Goal: Obtain resource: Download file/media

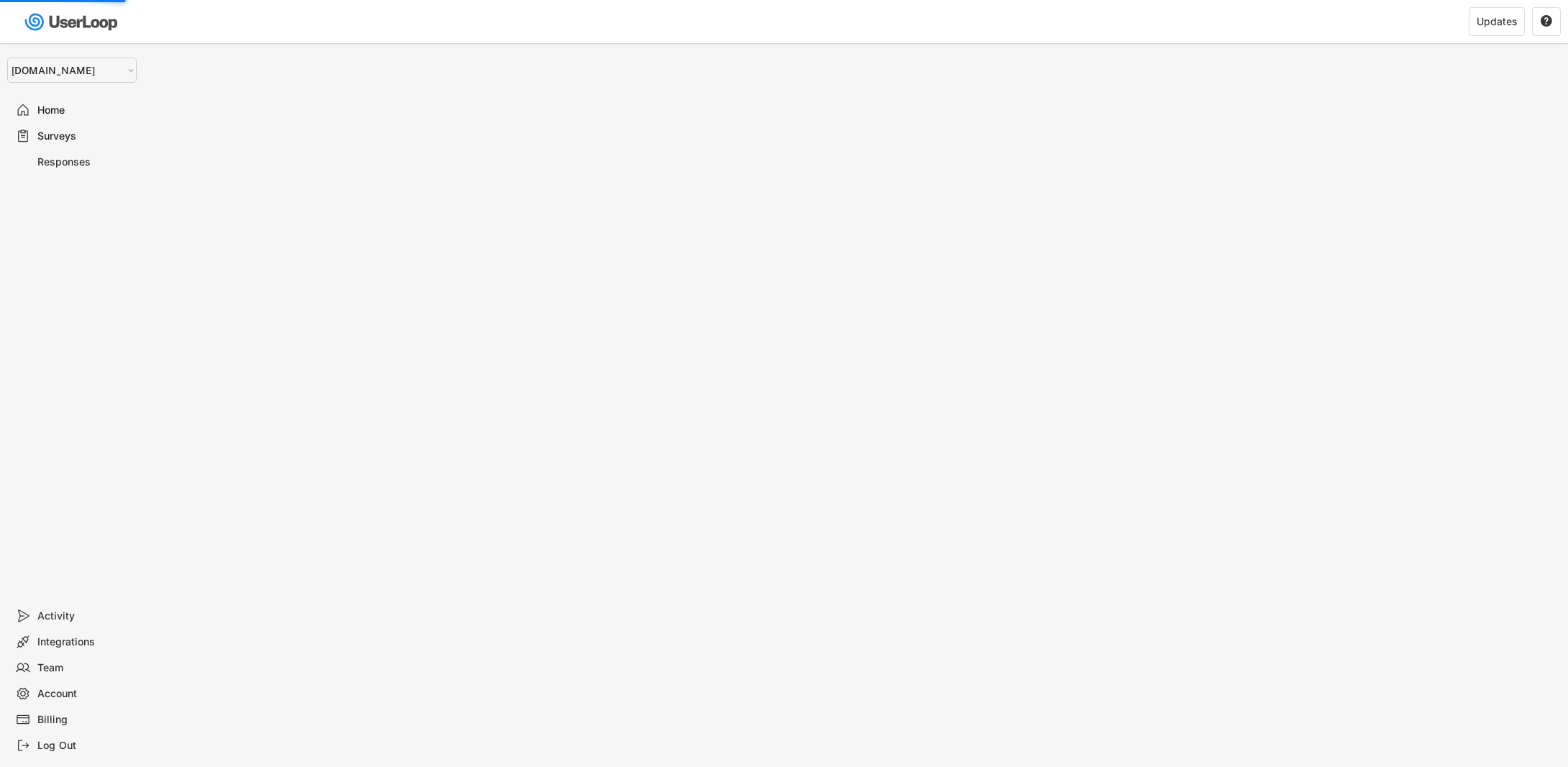
select select ""1348695171700984260__LOOKUP__1755075273842x880989460480687400""
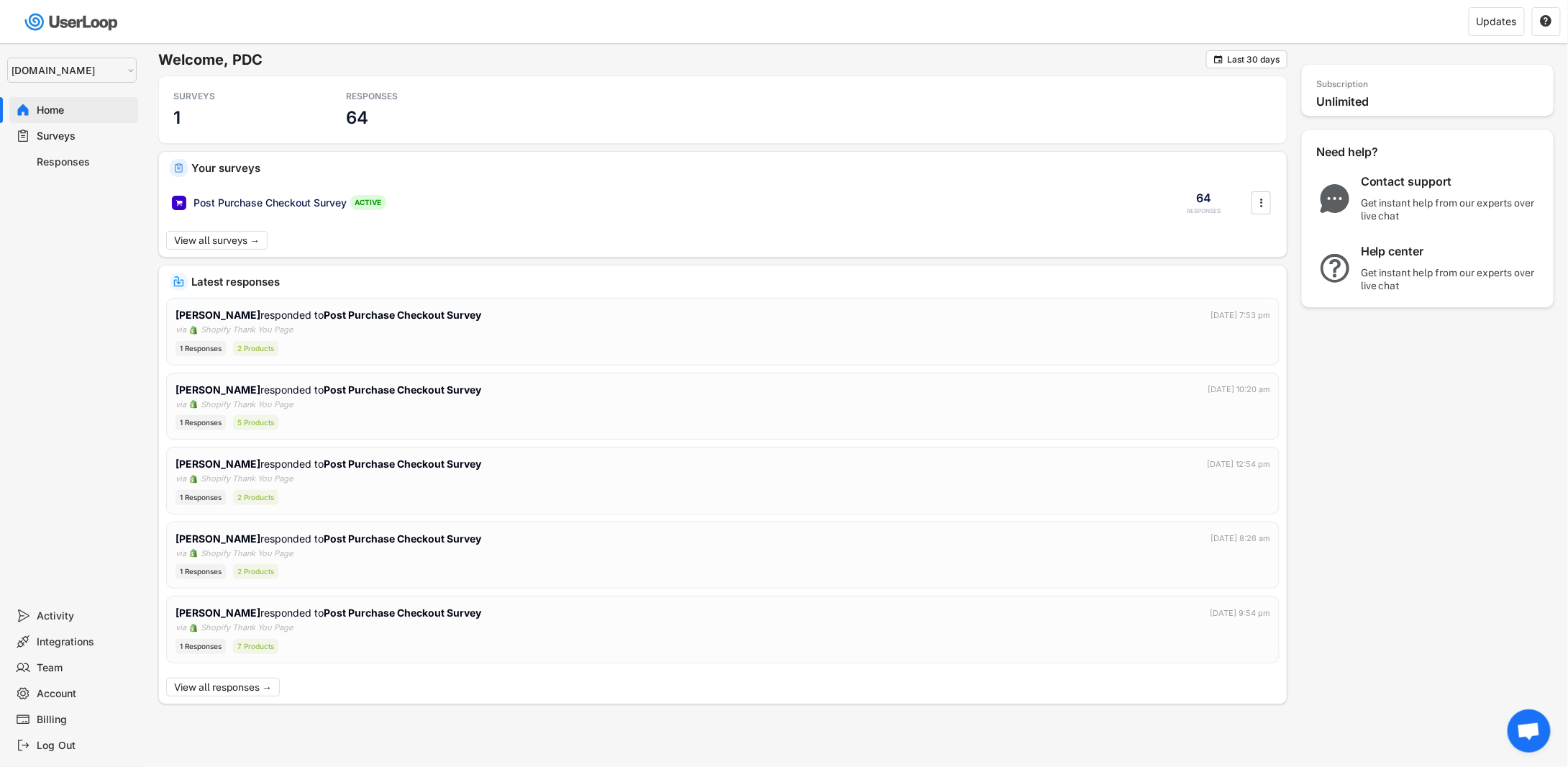
click at [66, 166] on div "Responses" at bounding box center [85, 162] width 95 height 14
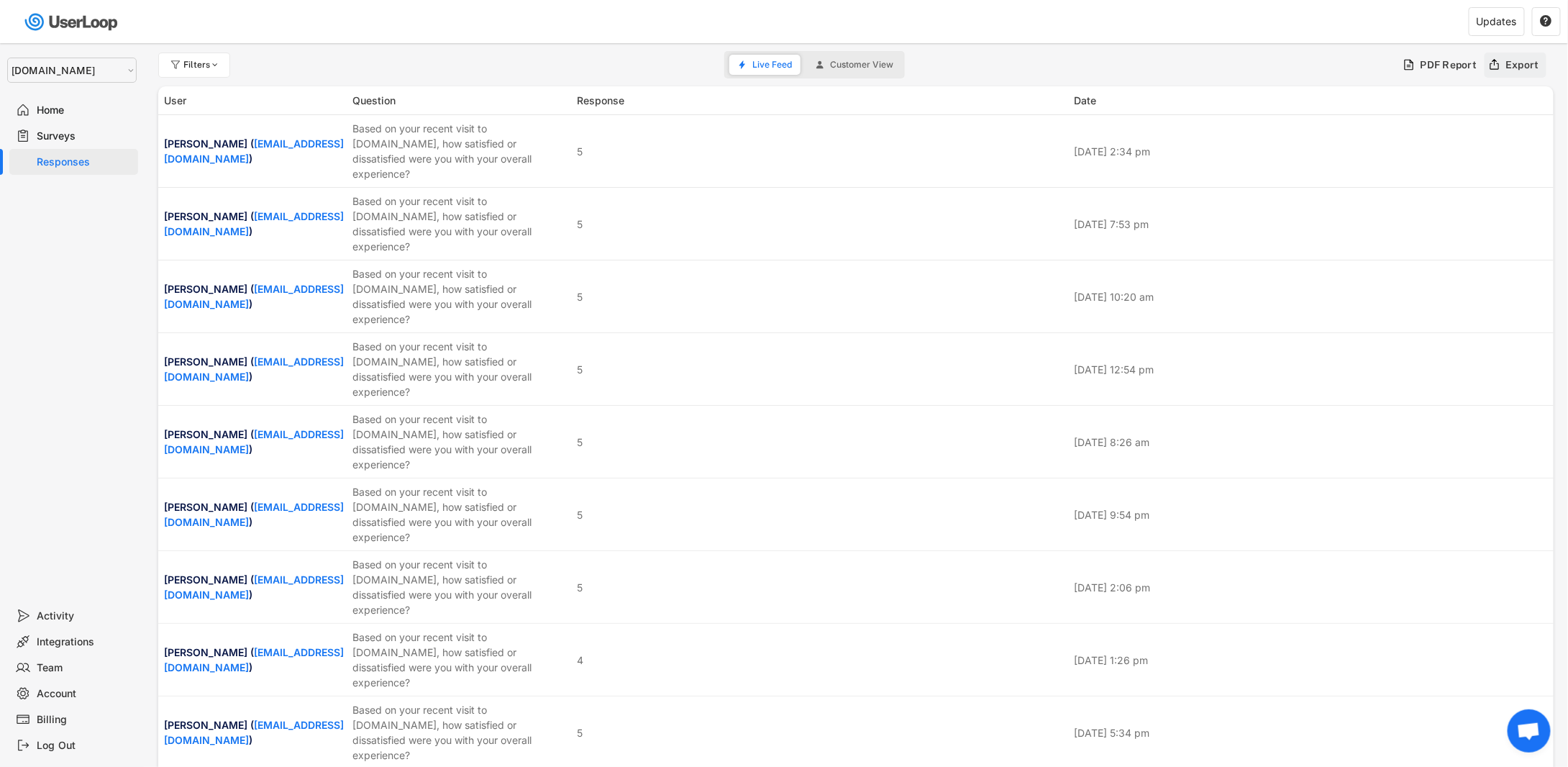
click at [1503, 63] on div "Export" at bounding box center [1516, 65] width 62 height 25
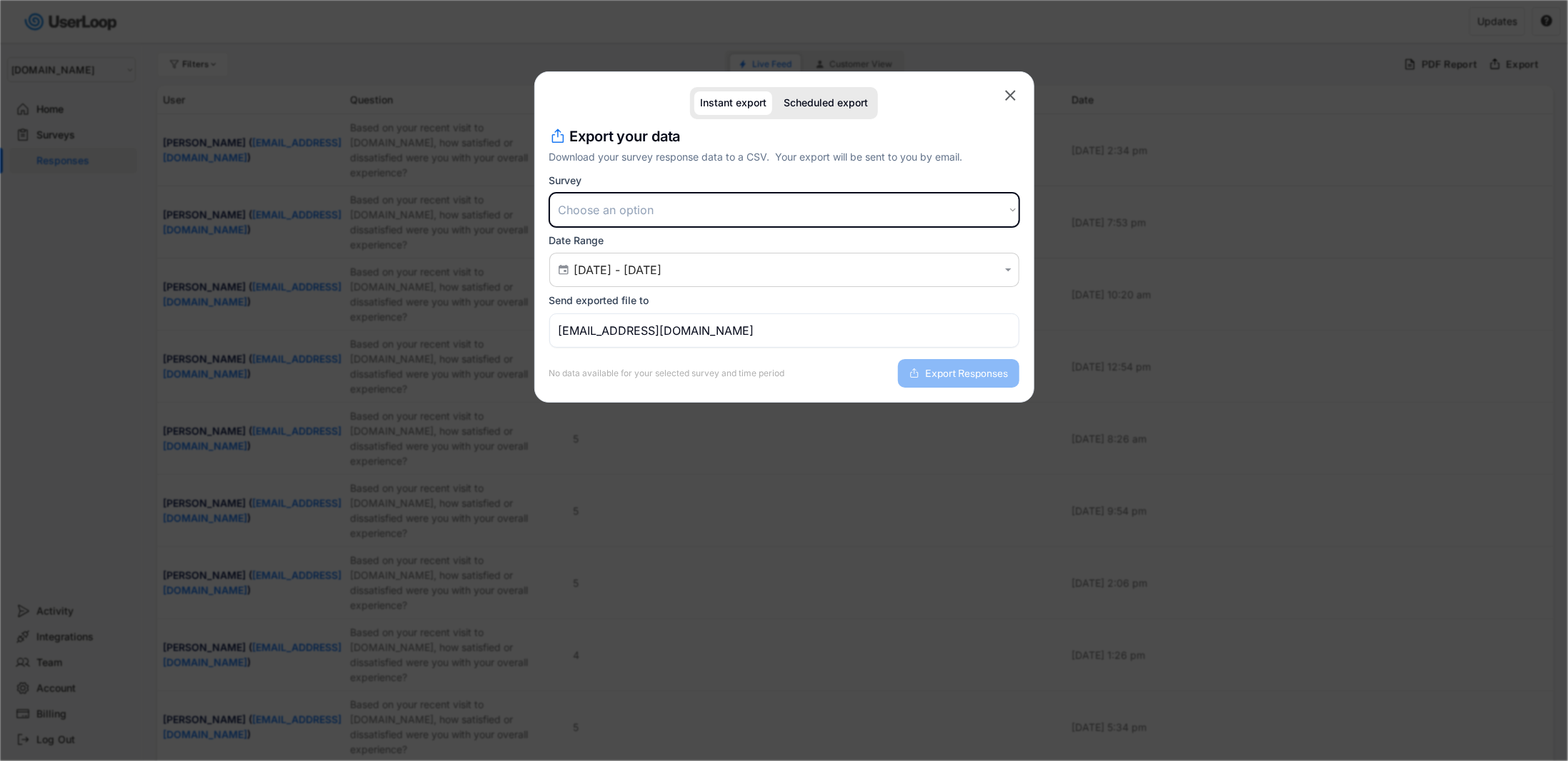
click at [698, 207] on select "Choose an option Post Purchase Checkout Survey" at bounding box center [784, 210] width 470 height 34
select select ""1348695171700984260__LOOKUP__1755600391482x292069543900348400""
click at [549, 193] on select "Choose an option Post Purchase Checkout Survey" at bounding box center [784, 210] width 470 height 34
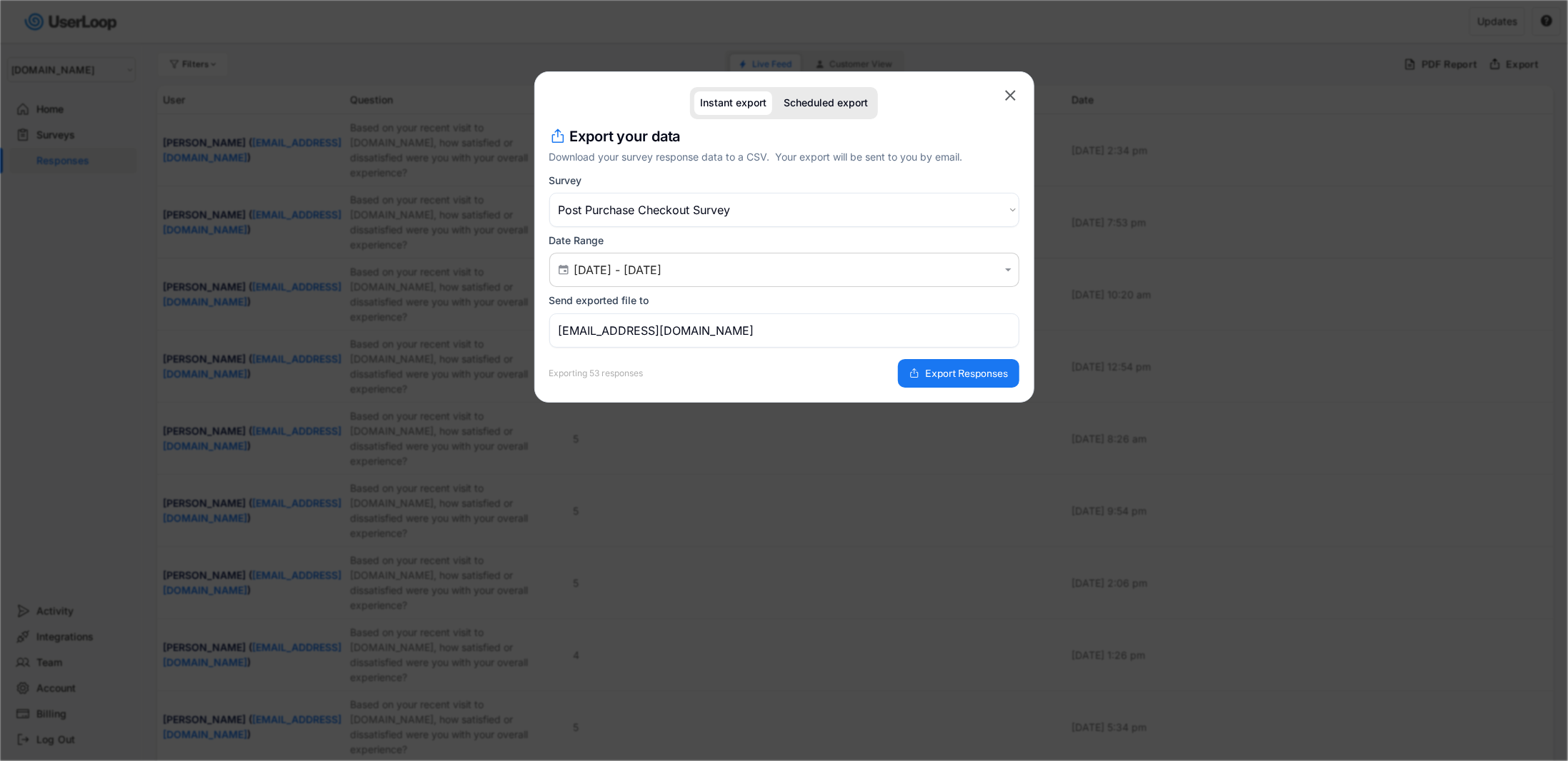
click at [715, 328] on input "[EMAIL_ADDRESS][DOMAIN_NAME]" at bounding box center [784, 330] width 470 height 34
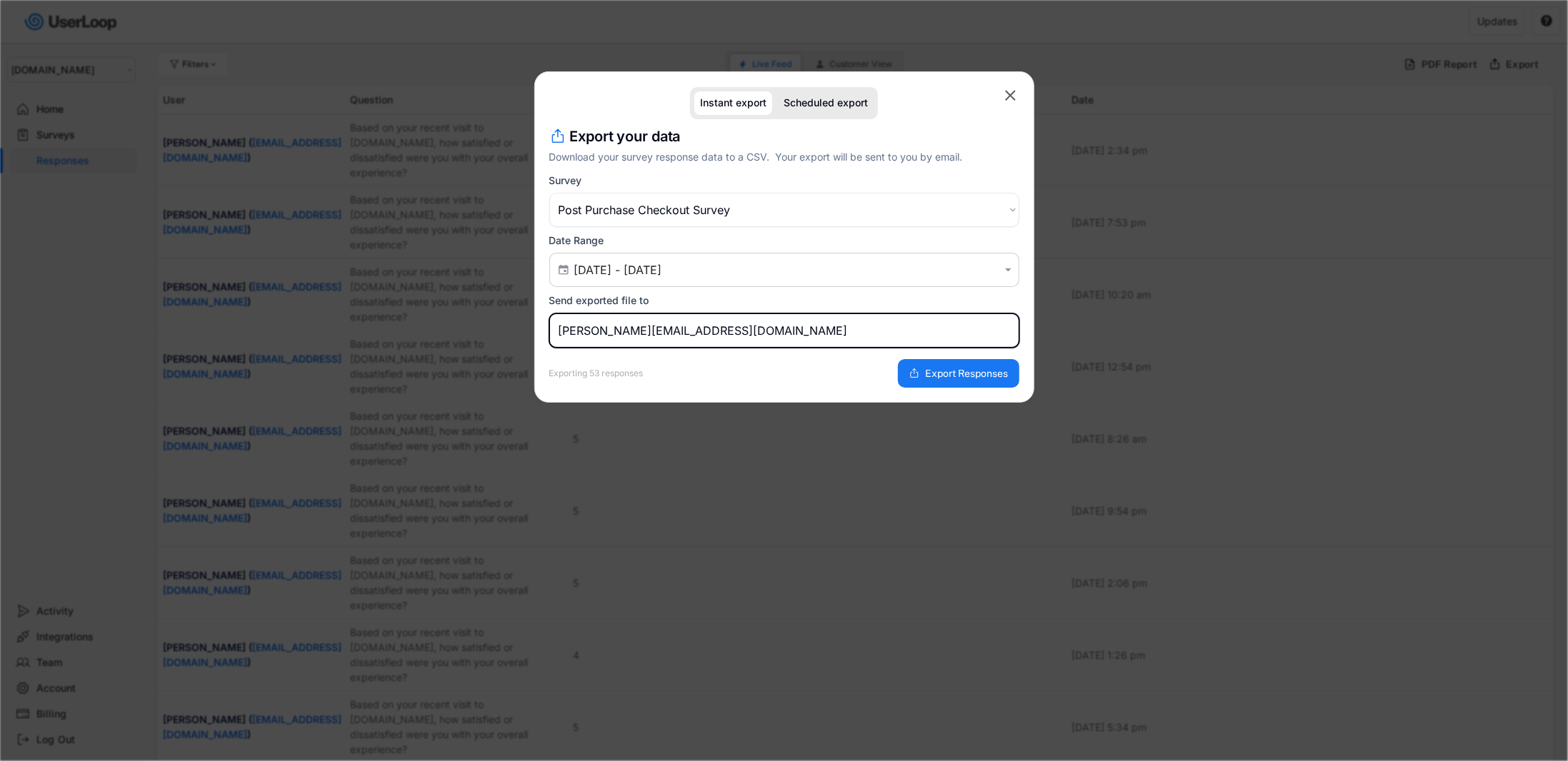
type input "[PERSON_NAME][EMAIL_ADDRESS][DOMAIN_NAME]"
click at [1003, 102] on icon "" at bounding box center [1010, 96] width 18 height 18
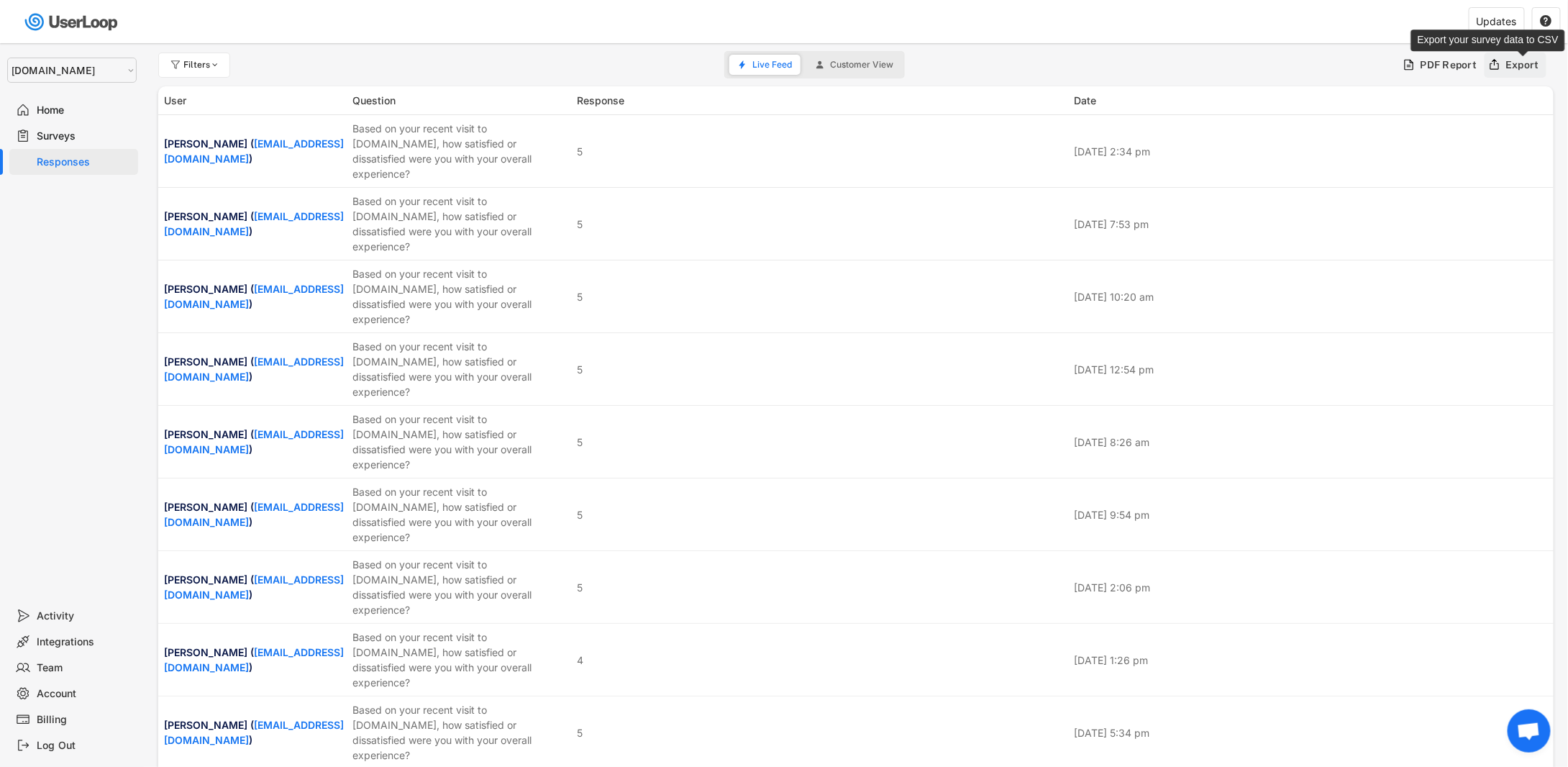
click at [1511, 69] on div "Export" at bounding box center [1523, 65] width 34 height 13
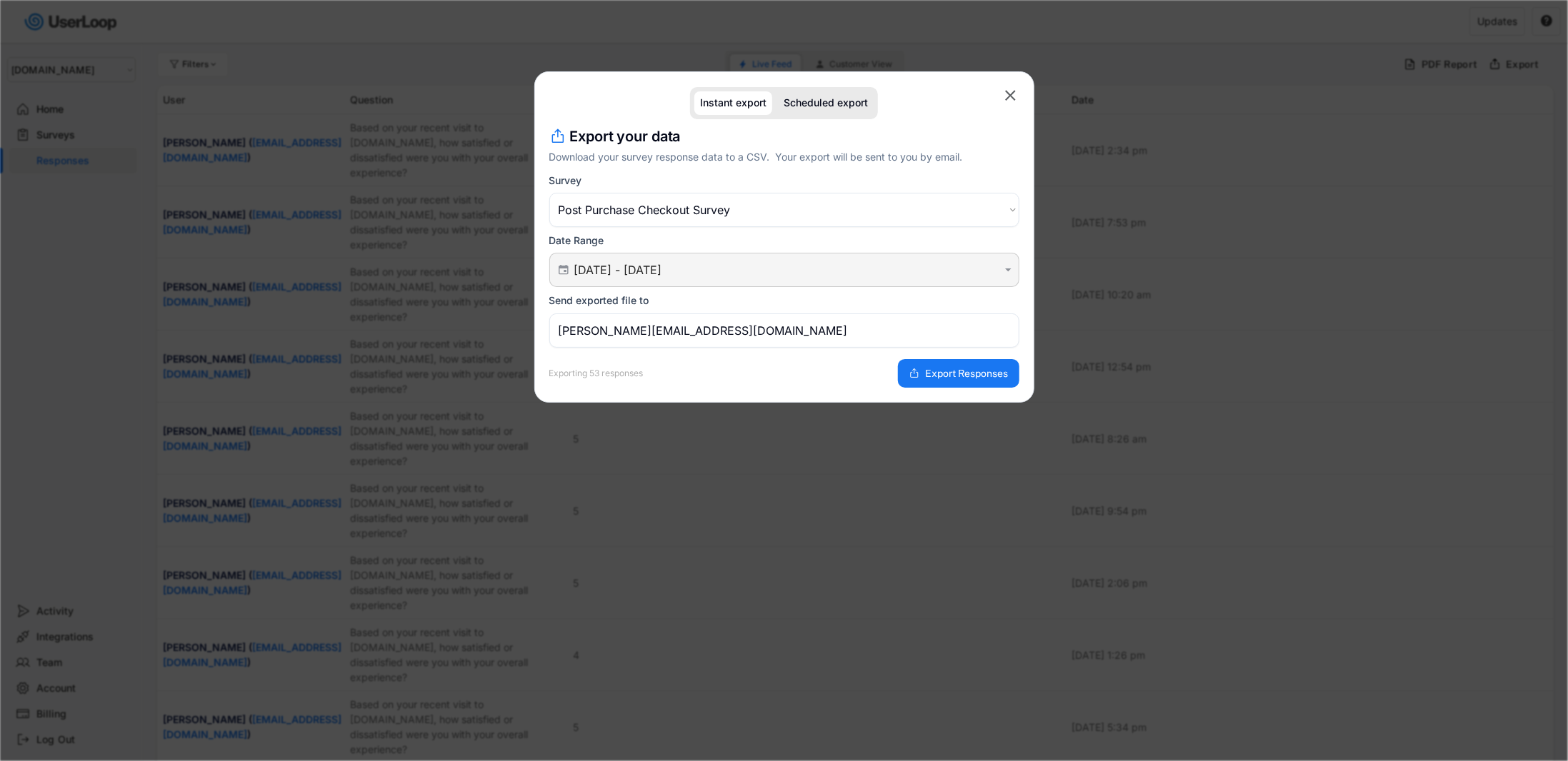
click at [776, 278] on div " 01 Sep 2025 - 23 Sep 2025 " at bounding box center [784, 269] width 470 height 34
click at [770, 263] on input "[DATE] - [DATE]" at bounding box center [787, 269] width 424 height 15
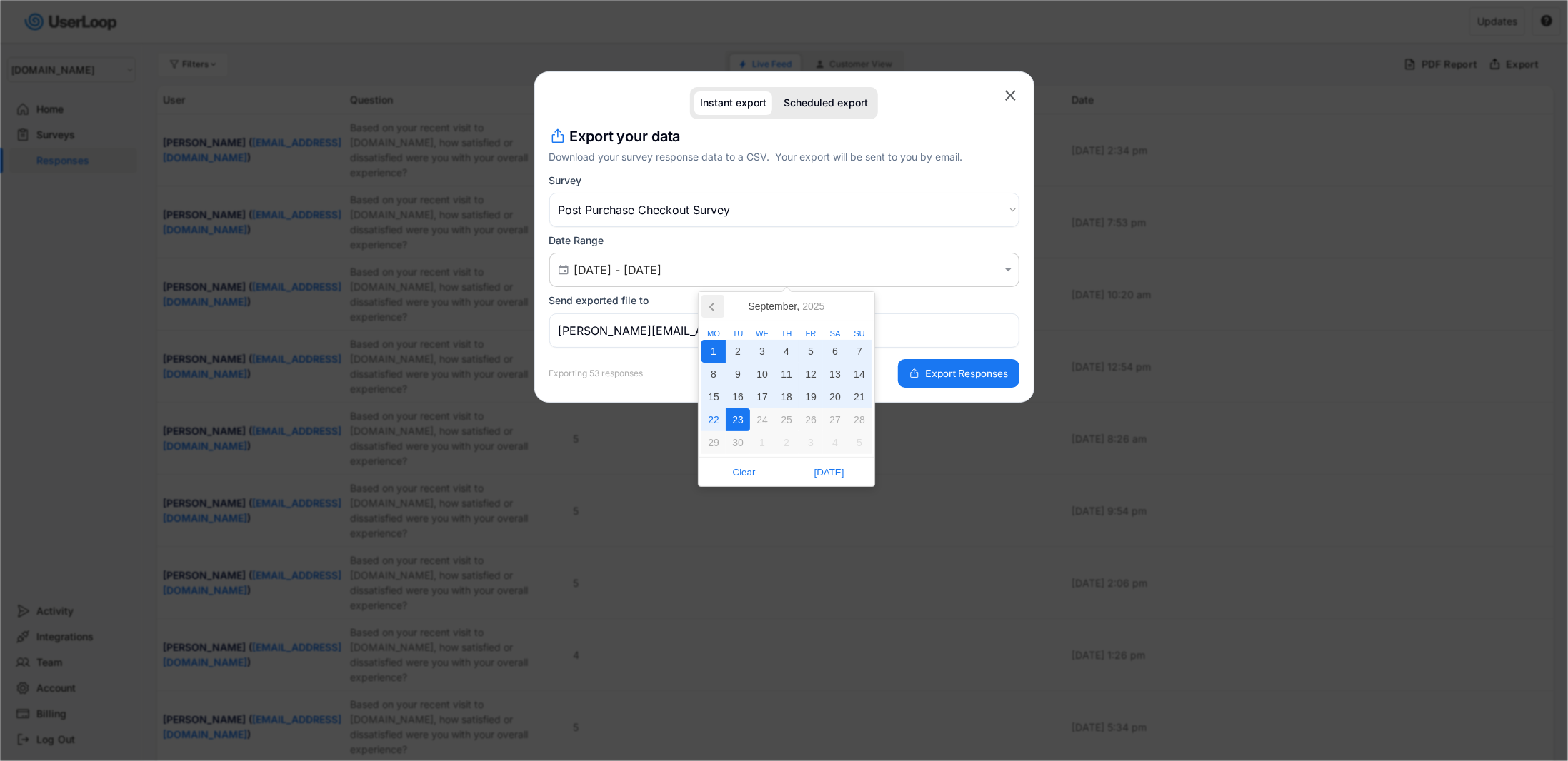
click at [715, 305] on icon at bounding box center [713, 306] width 23 height 23
click at [810, 349] on div "1" at bounding box center [811, 351] width 25 height 23
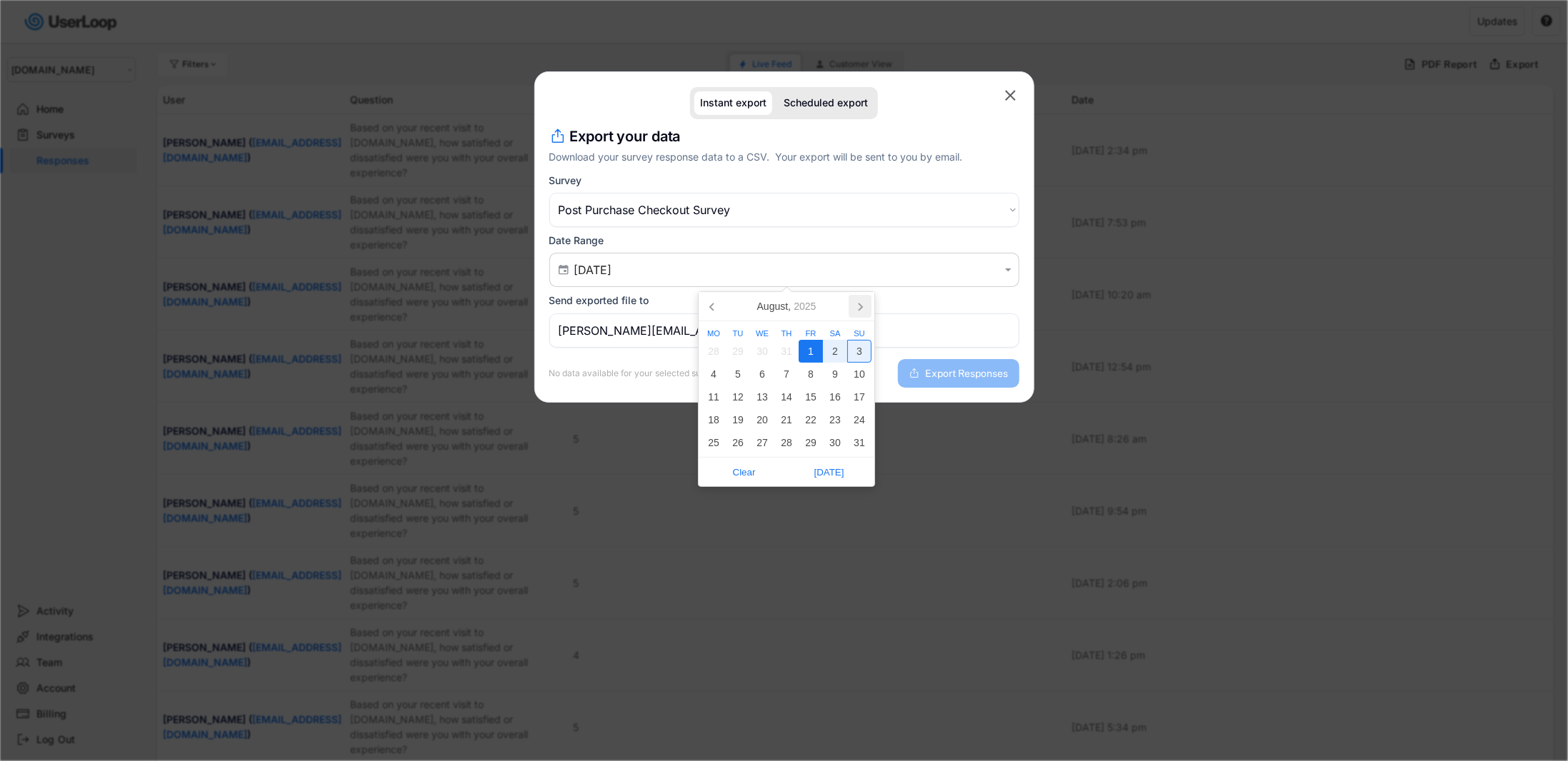
click at [860, 310] on icon at bounding box center [860, 306] width 23 height 23
click at [738, 414] on div "23" at bounding box center [738, 420] width 25 height 23
type input "[DATE] - [DATE]"
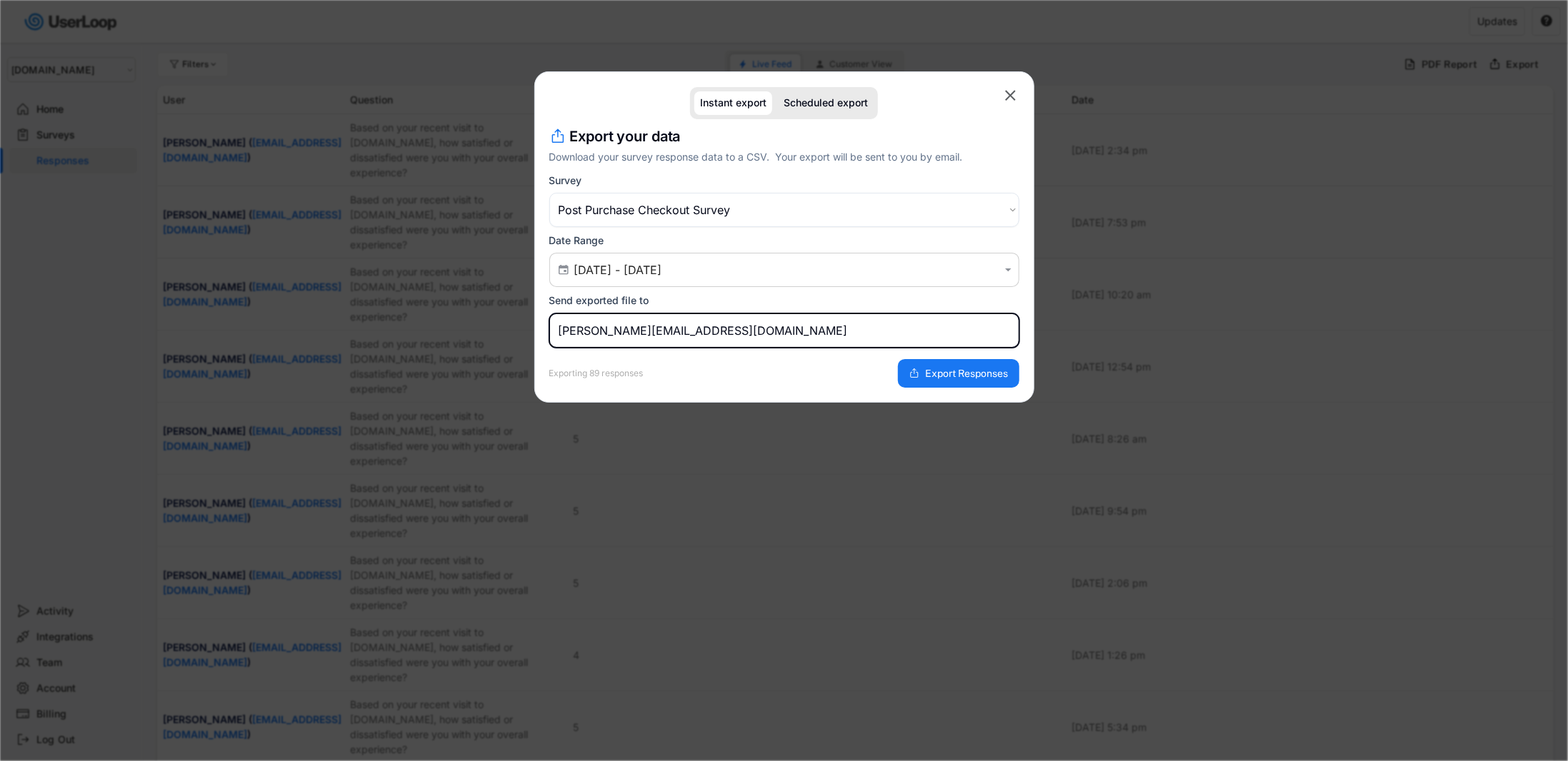
click at [760, 332] on input "[PERSON_NAME][EMAIL_ADDRESS][DOMAIN_NAME]" at bounding box center [784, 330] width 470 height 34
click at [945, 371] on span "Export Responses" at bounding box center [967, 373] width 83 height 10
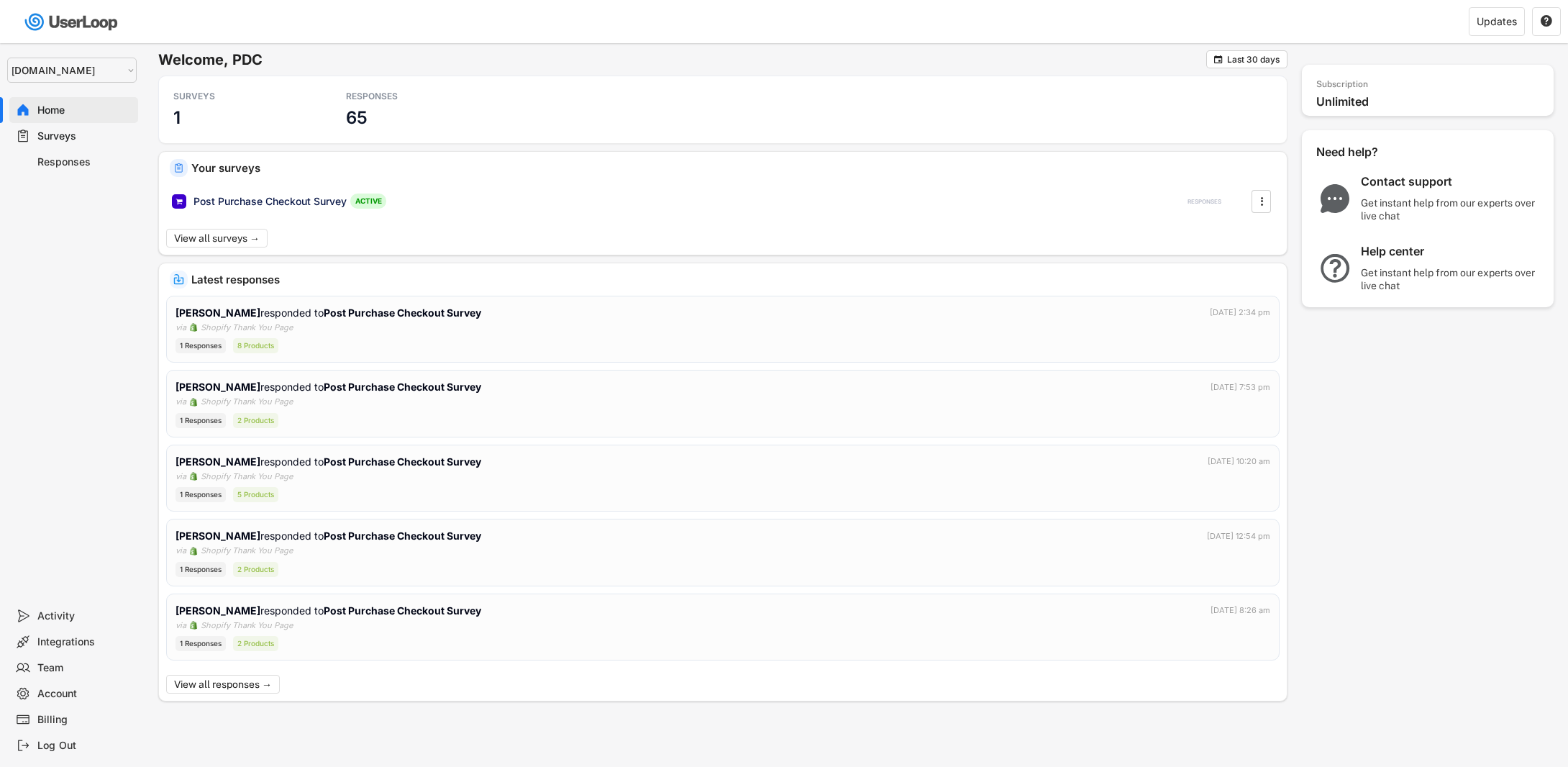
select select ""1348695171700984260__LOOKUP__1755075273842x880989460480687400""
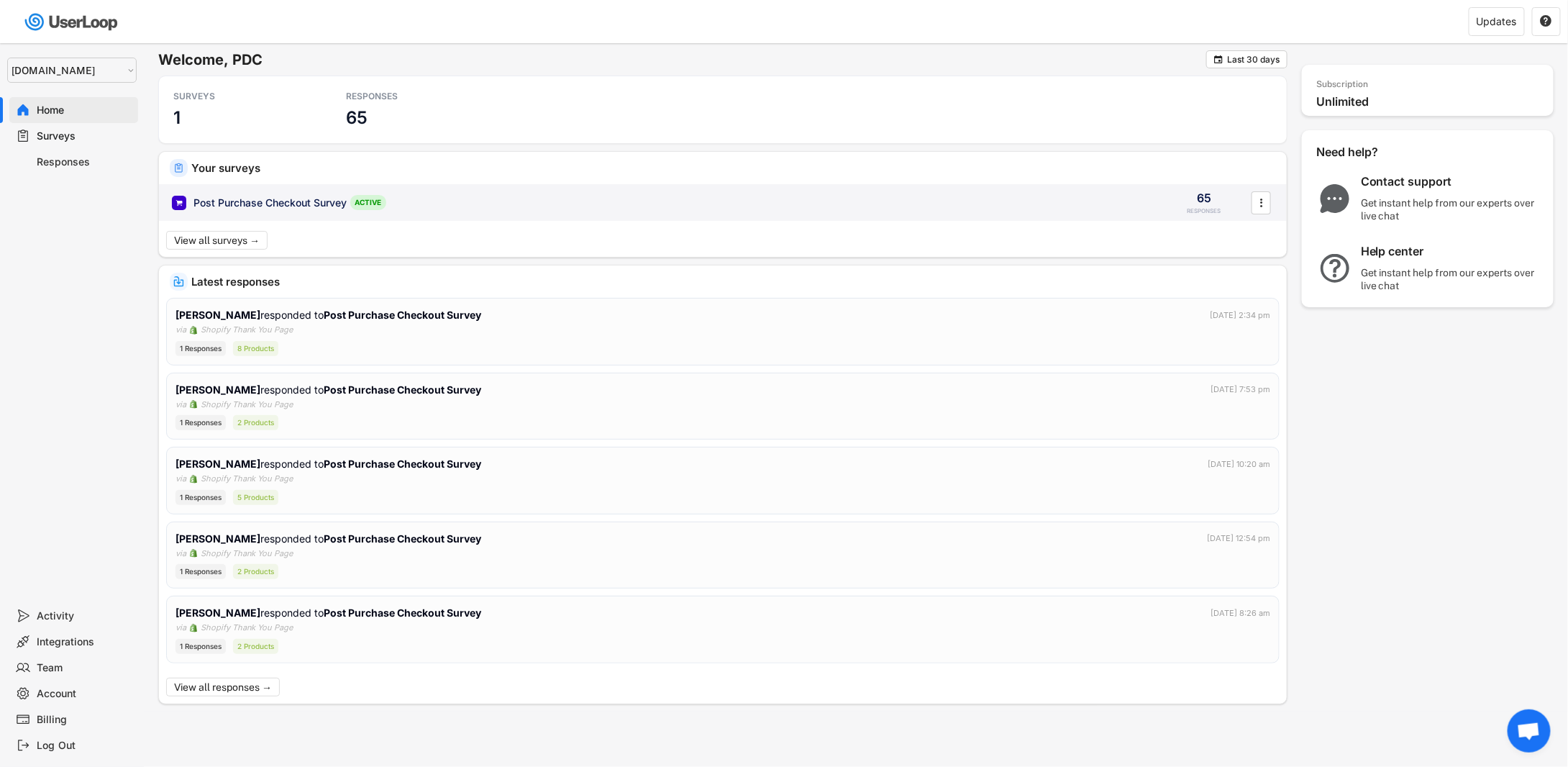
click at [233, 206] on div "Post Purchase Checkout Survey" at bounding box center [270, 203] width 153 height 15
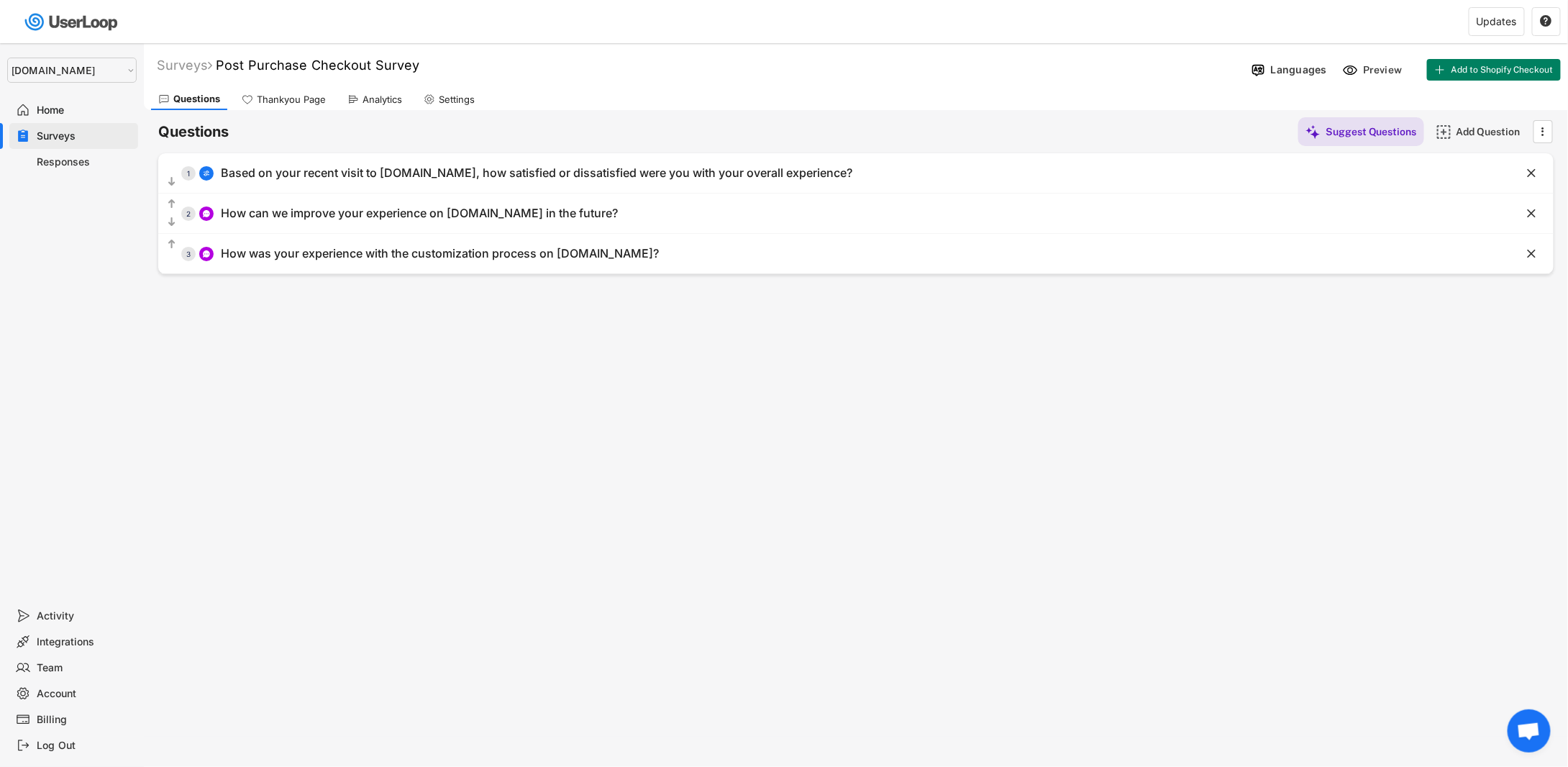
click at [87, 154] on div "Responses" at bounding box center [73, 162] width 129 height 26
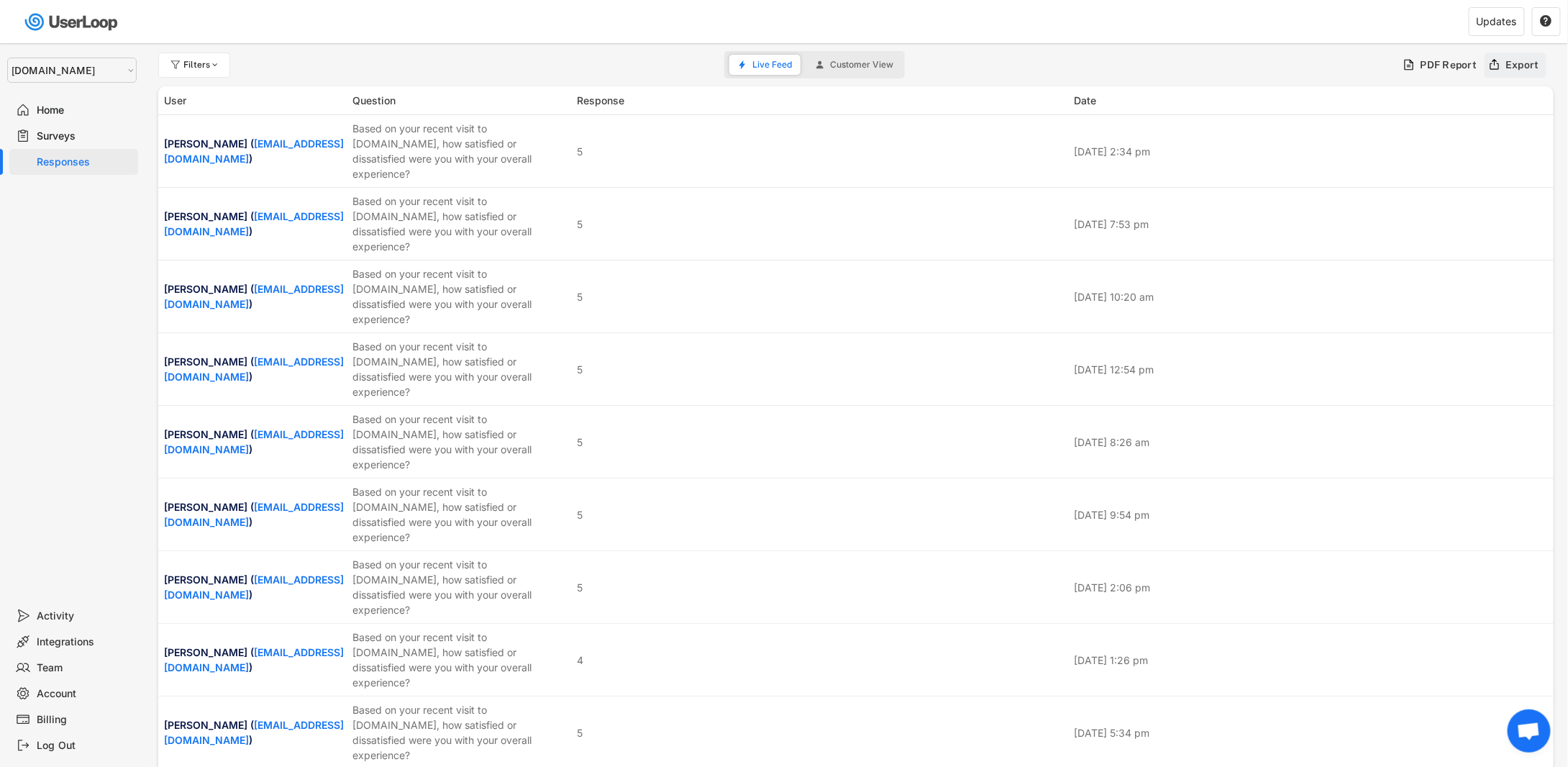
click at [1506, 66] on div "Export" at bounding box center [1516, 65] width 62 height 25
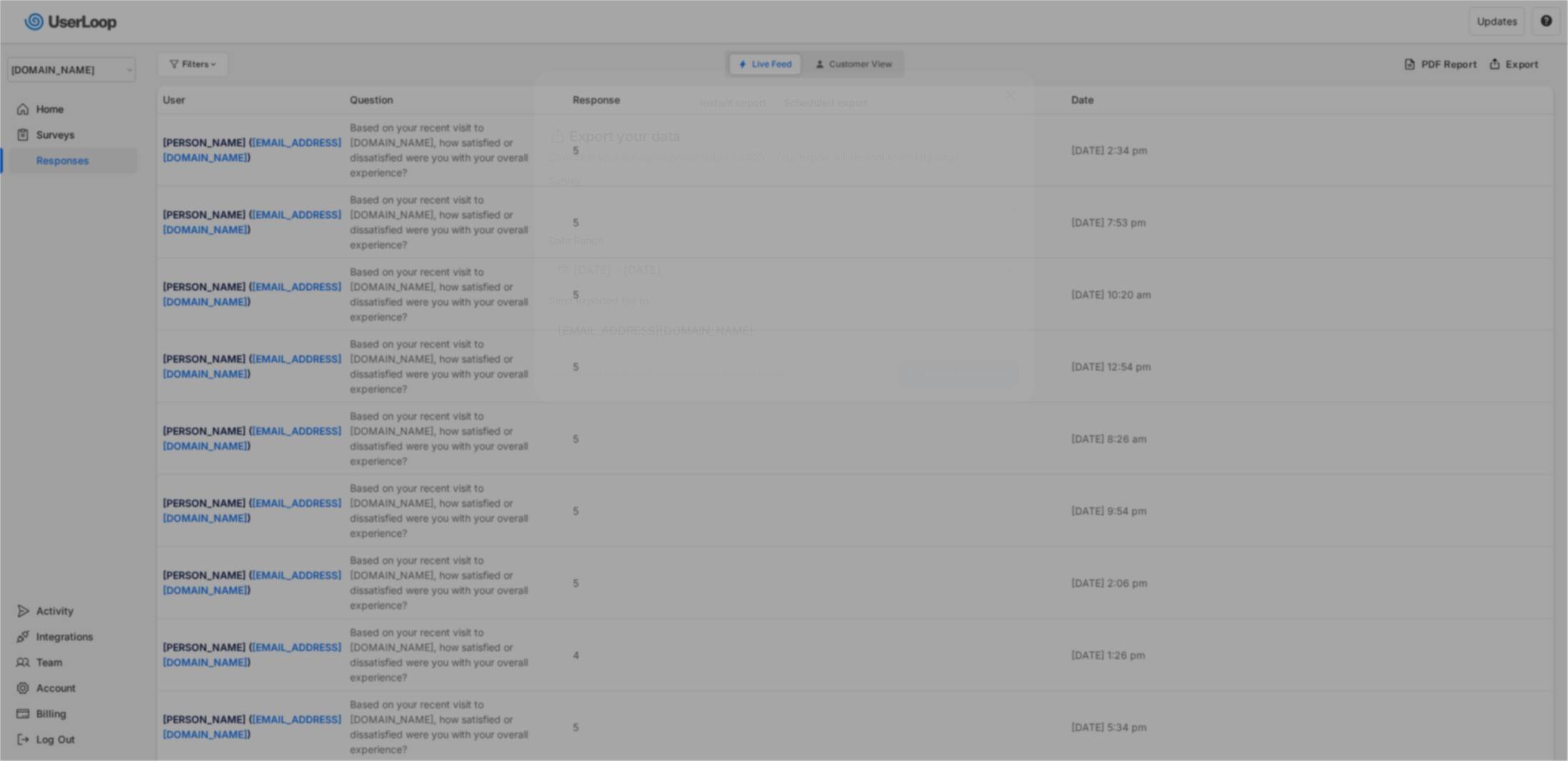
select select ""PLACEHOLDER_1427118222253""
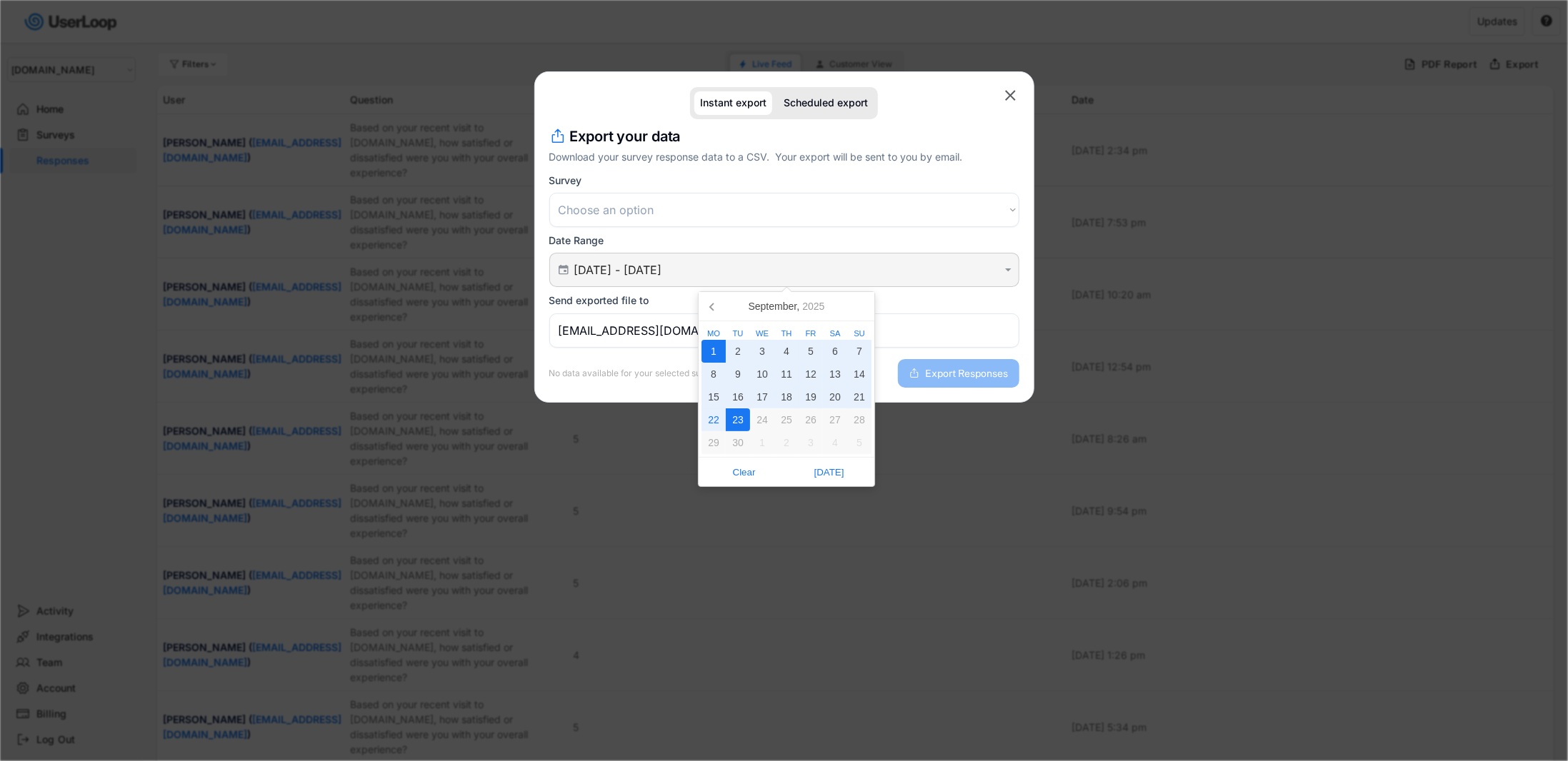
click at [732, 271] on input "[DATE] - [DATE]" at bounding box center [787, 269] width 424 height 15
click at [716, 314] on icon at bounding box center [713, 306] width 23 height 23
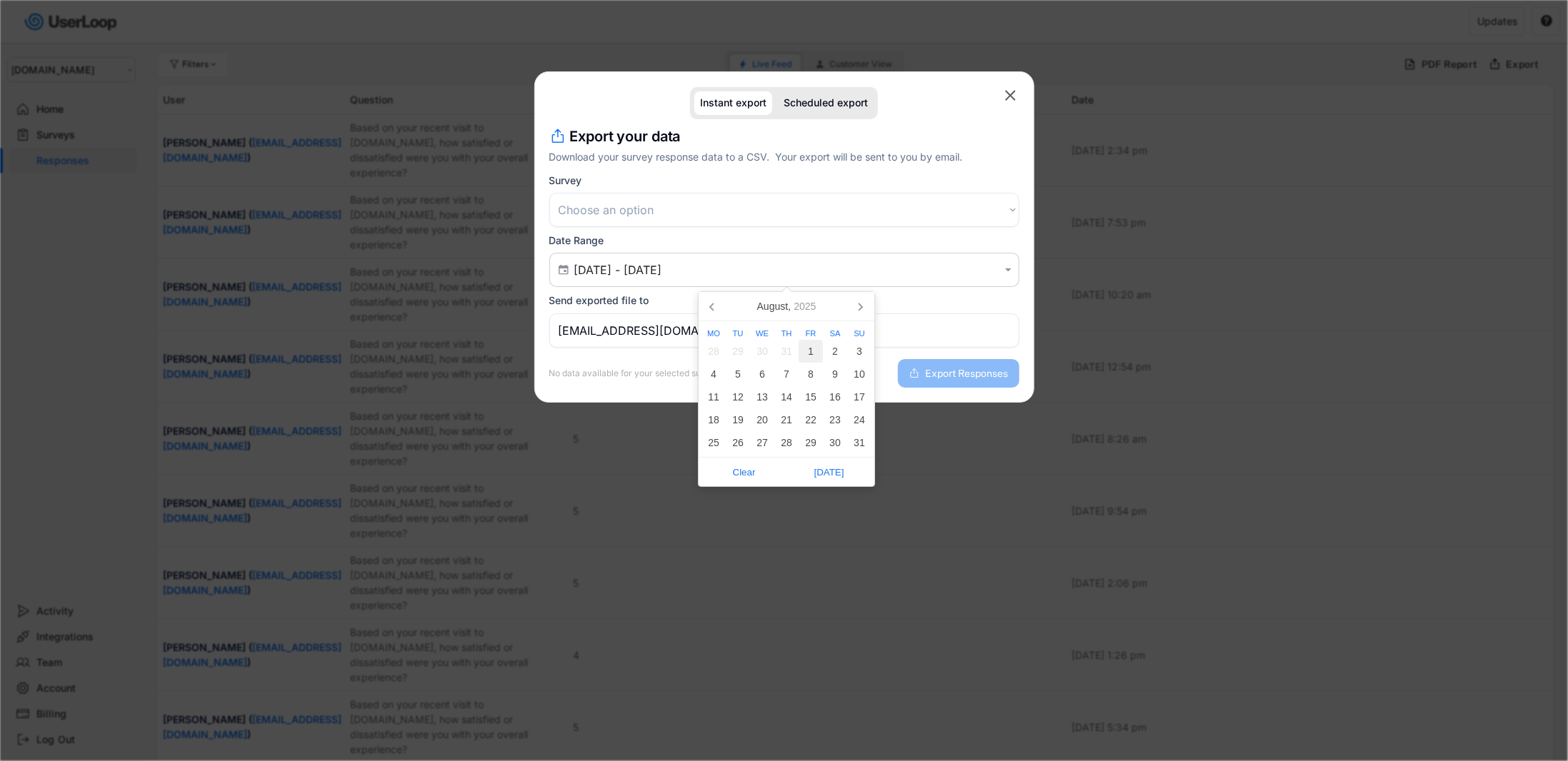
click at [810, 351] on div "1" at bounding box center [811, 351] width 25 height 23
click at [862, 305] on icon at bounding box center [860, 306] width 23 height 23
click at [741, 422] on div "23" at bounding box center [738, 420] width 25 height 23
type input "[DATE] - [DATE]"
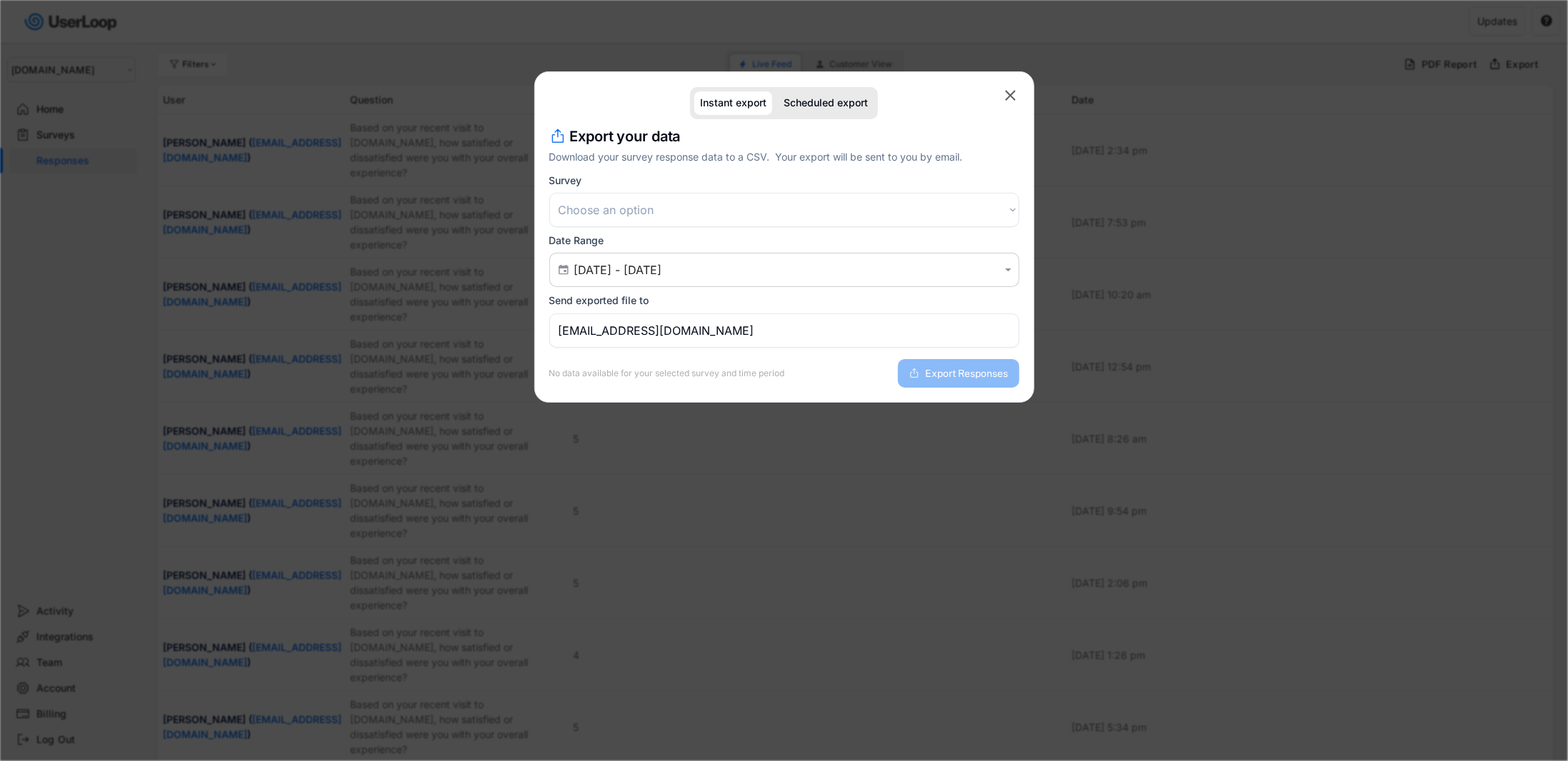
click at [793, 338] on input "[EMAIL_ADDRESS][DOMAIN_NAME]" at bounding box center [784, 330] width 470 height 34
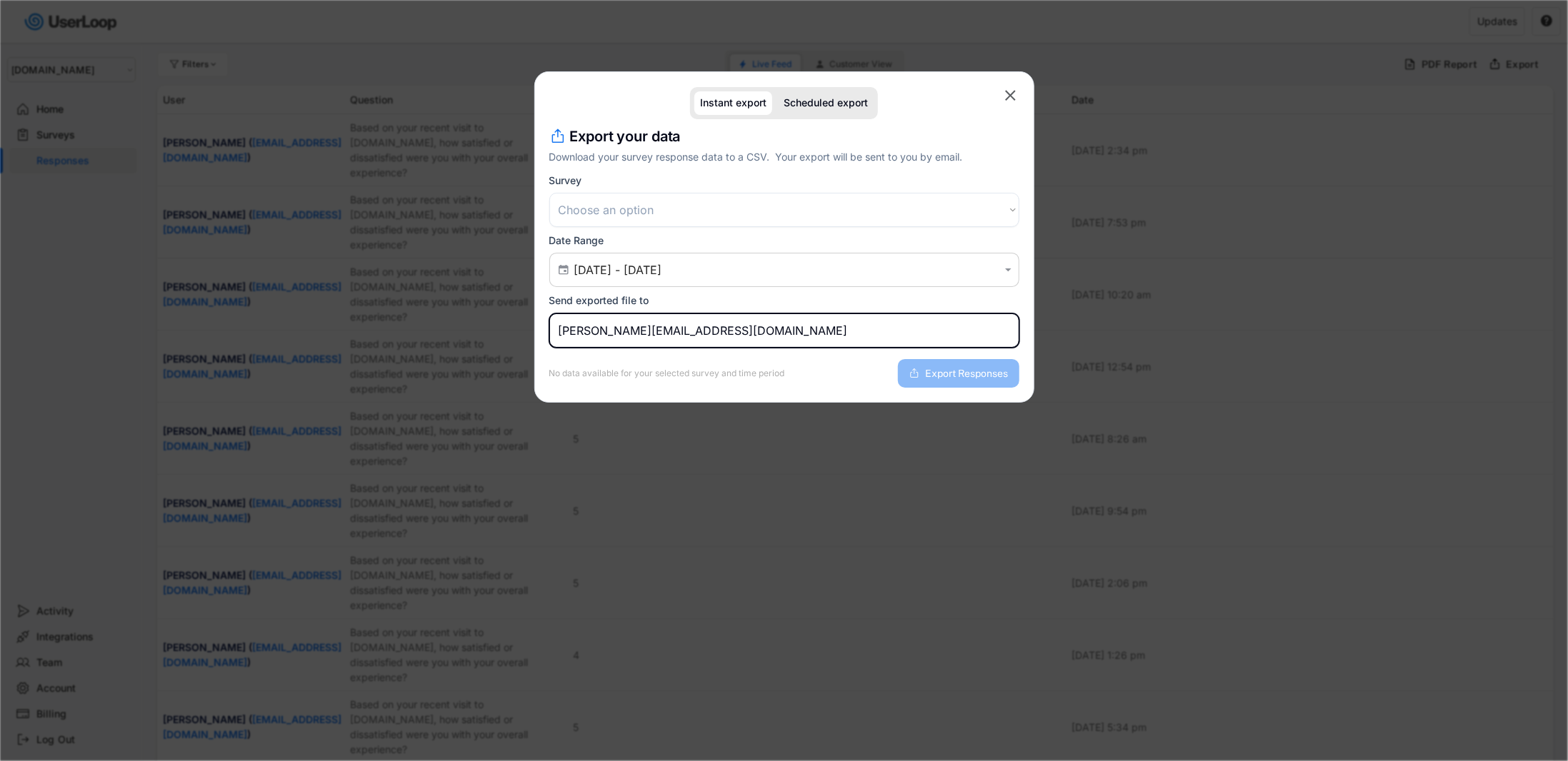
type input "[PERSON_NAME][EMAIL_ADDRESS][DOMAIN_NAME]"
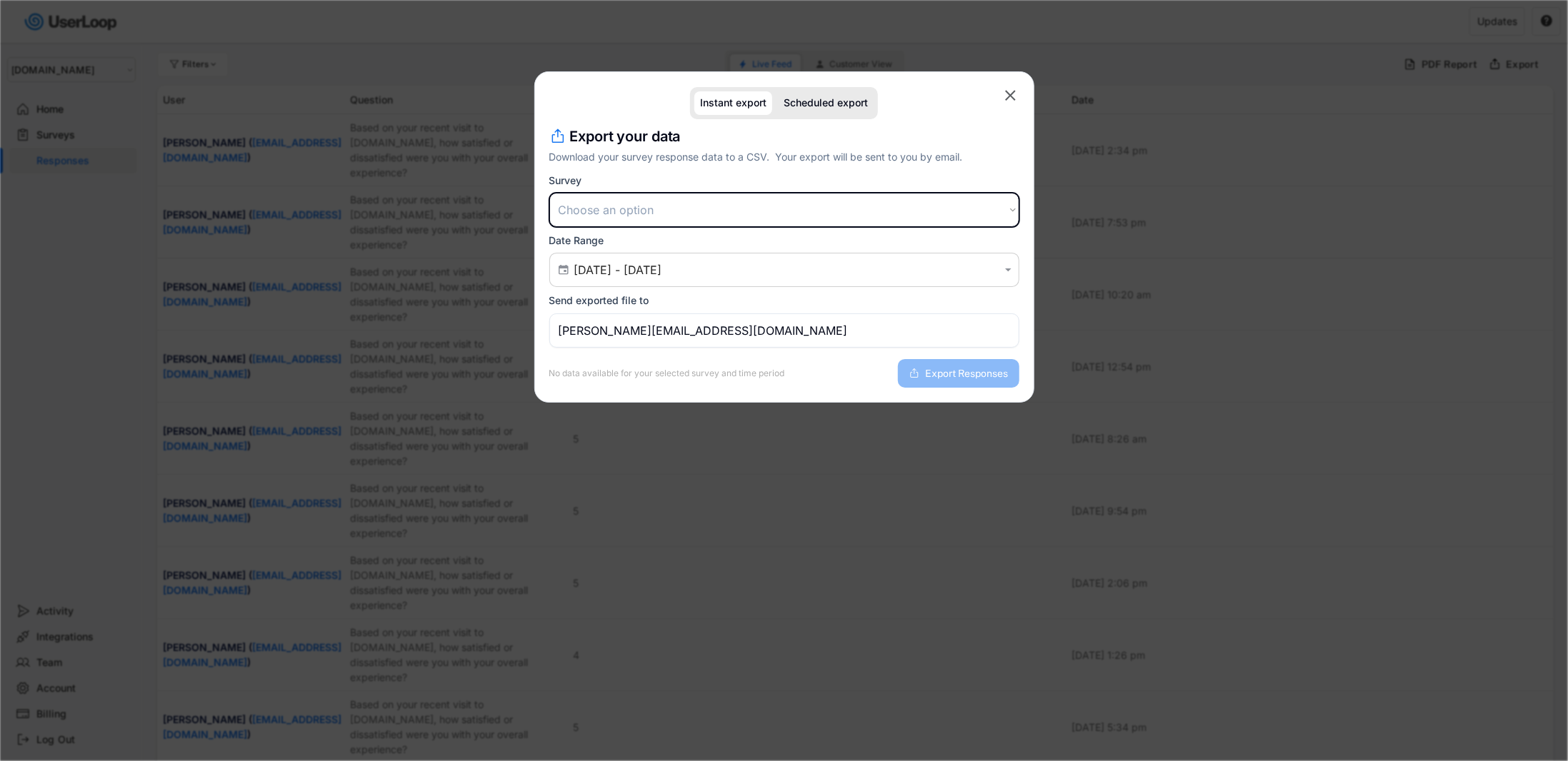
click at [816, 219] on select "Choose an option Post Purchase Checkout Survey" at bounding box center [784, 210] width 470 height 34
select select ""1348695171700984260__LOOKUP__1755600391482x292069543900348400""
click at [549, 193] on select "Choose an option Post Purchase Checkout Survey" at bounding box center [784, 210] width 470 height 34
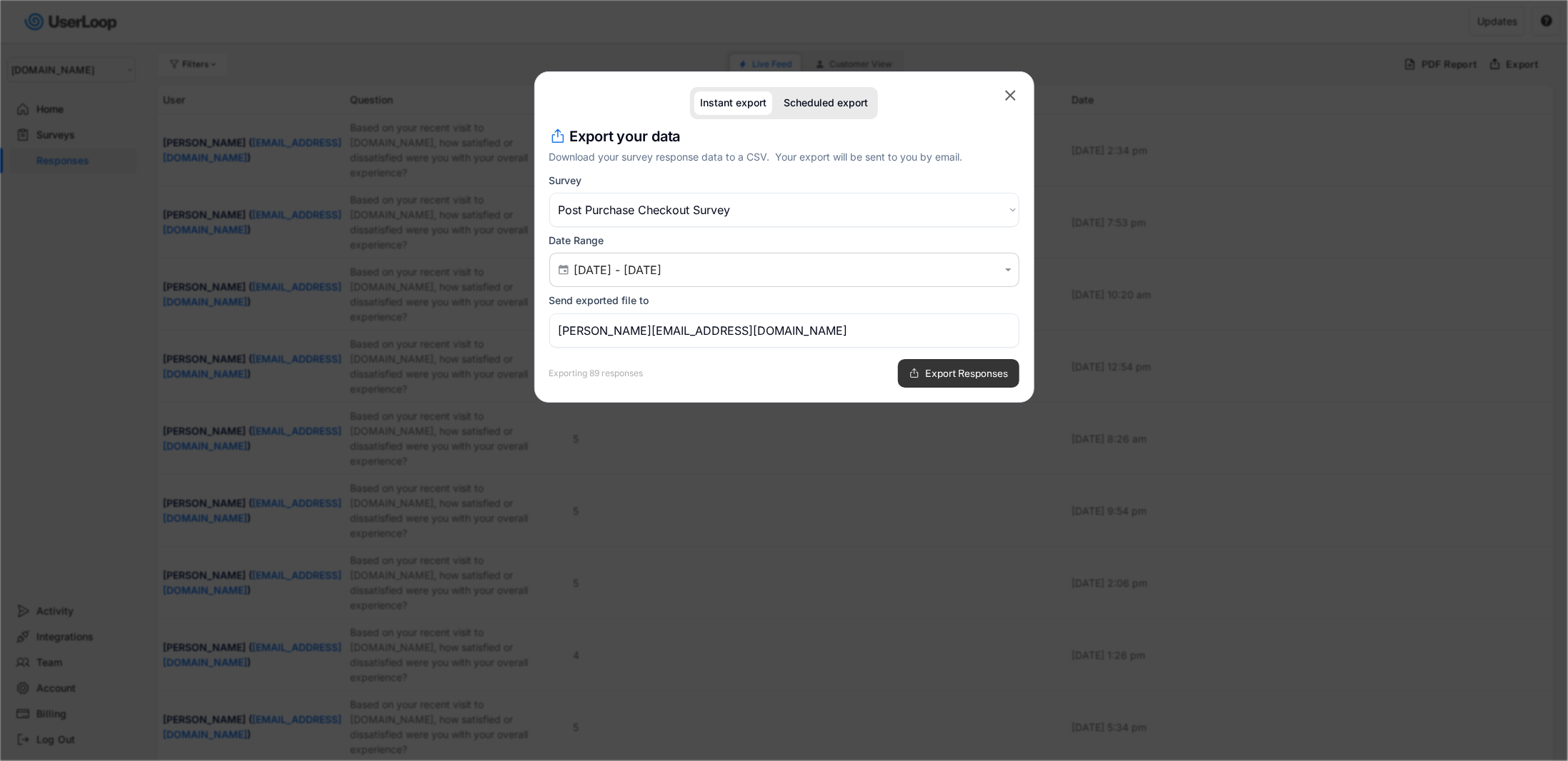
click at [954, 368] on span "Export Responses" at bounding box center [967, 373] width 83 height 10
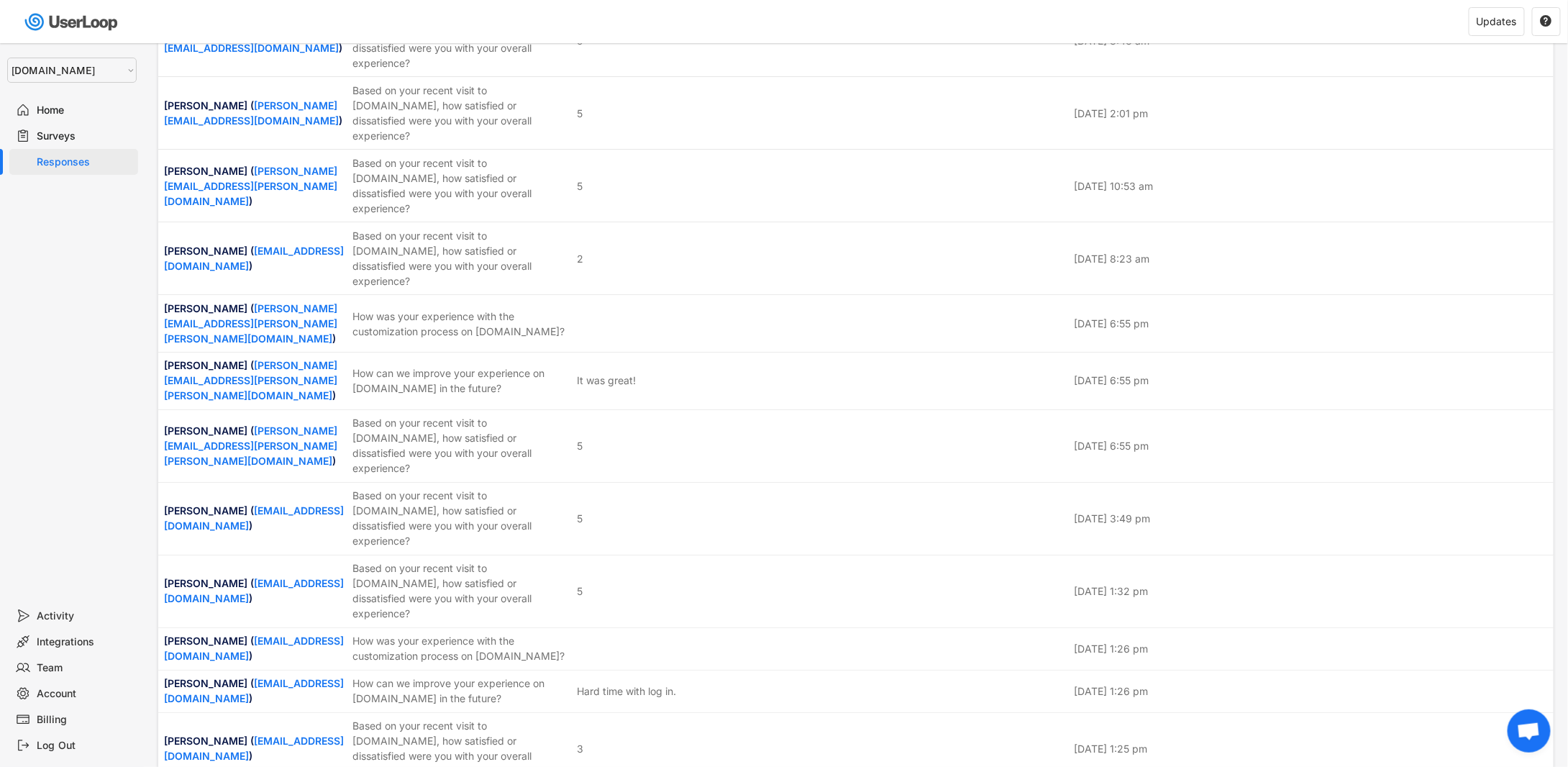
scroll to position [3720, 0]
